Goal: Information Seeking & Learning: Learn about a topic

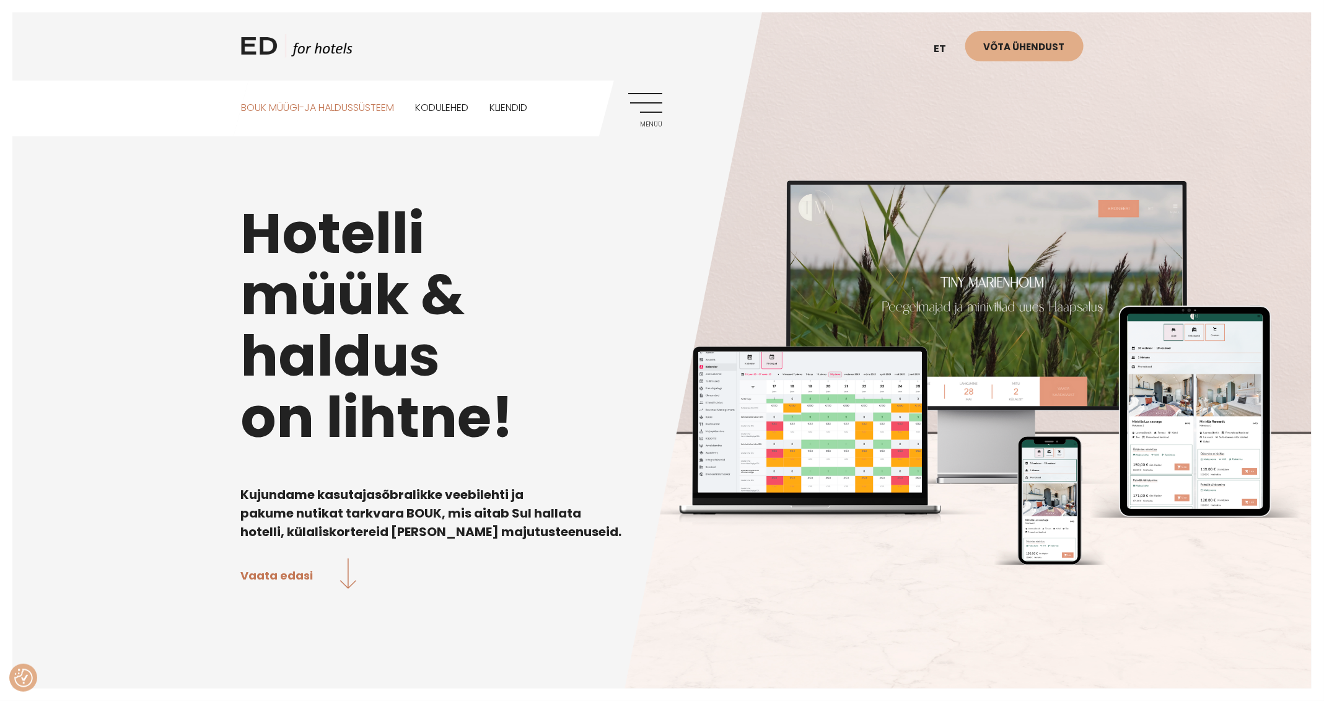
click at [350, 112] on link "BOUK MÜÜGI-JA HALDUSSÜSTEEM" at bounding box center [317, 108] width 153 height 55
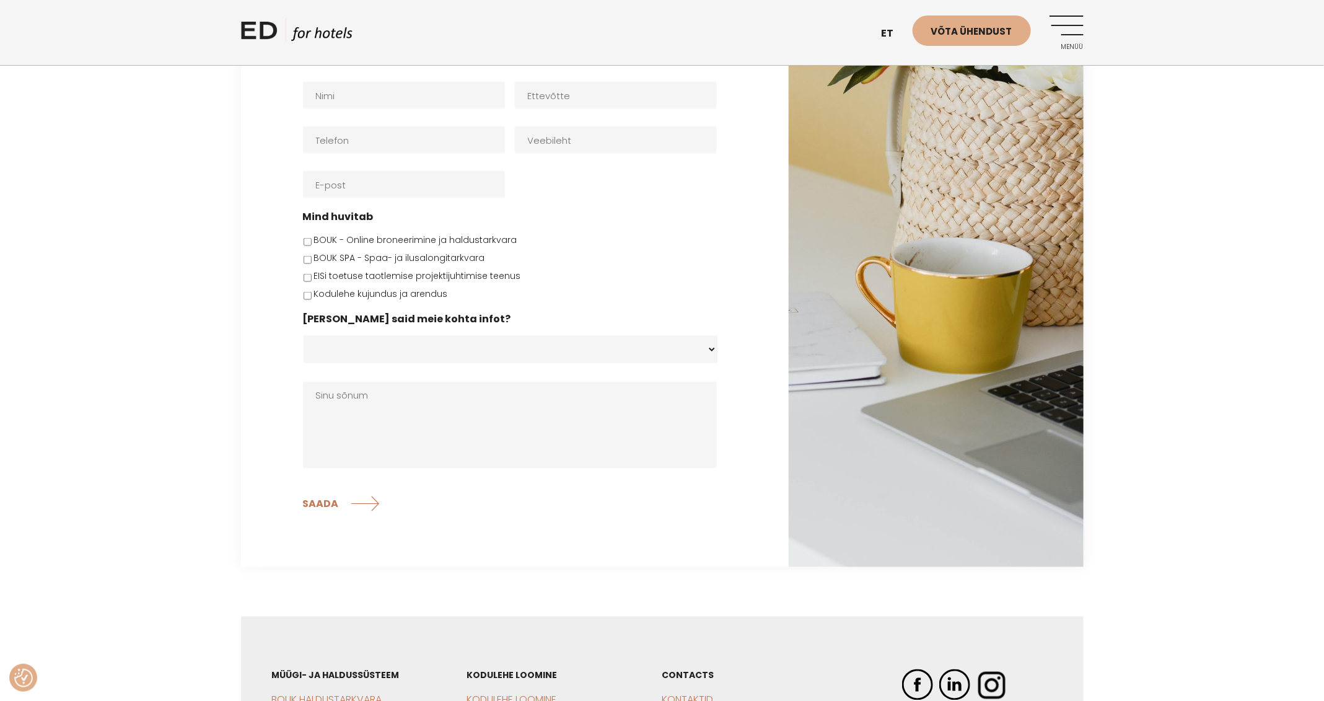
scroll to position [3561, 0]
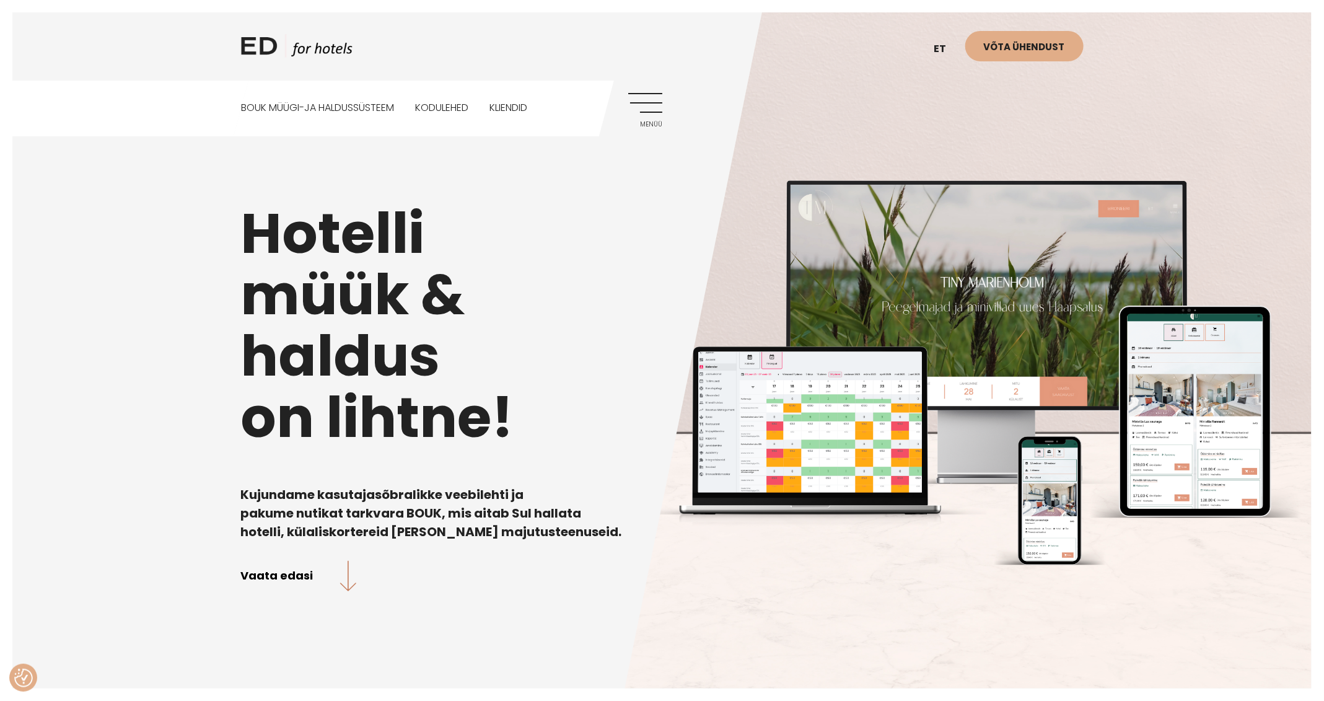
click at [345, 572] on link "Vaata edasi" at bounding box center [299, 574] width 116 height 33
